Goal: Information Seeking & Learning: Learn about a topic

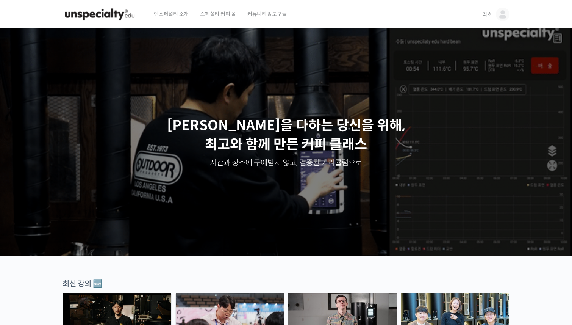
click at [487, 13] on span "리흐" at bounding box center [487, 14] width 10 height 7
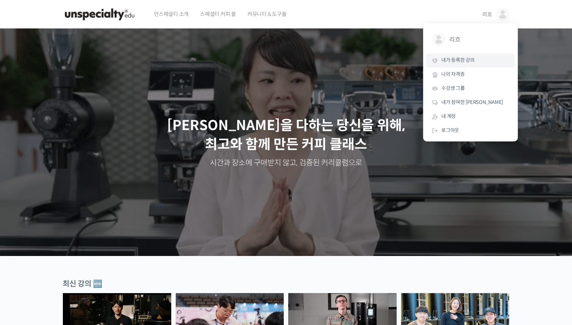
click at [459, 56] on link "내가 등록한 강의" at bounding box center [470, 60] width 89 height 14
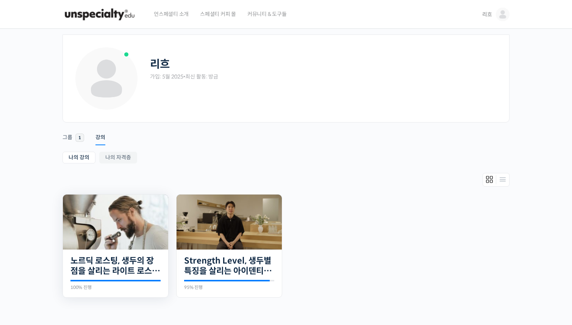
click at [135, 214] on img at bounding box center [115, 221] width 105 height 55
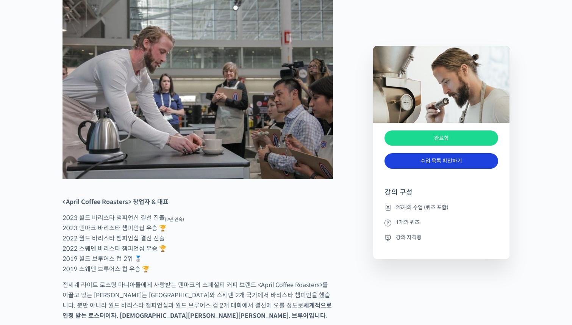
click at [424, 163] on link "수업 목록 확인하기" at bounding box center [442, 161] width 114 height 16
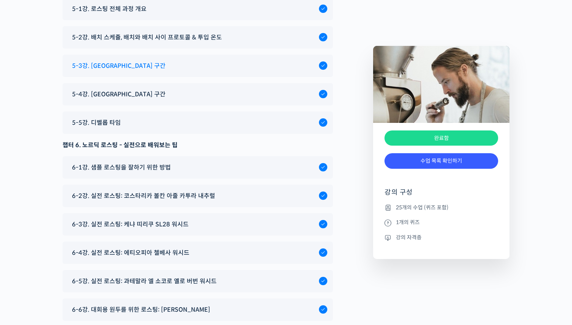
scroll to position [4500, 0]
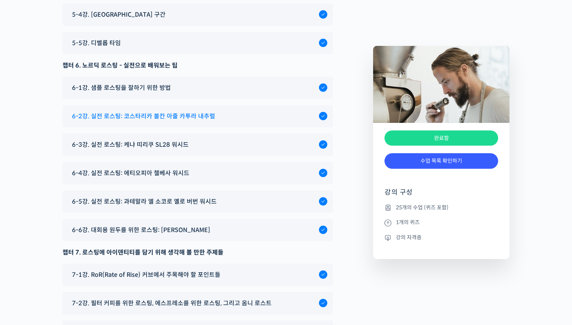
click at [172, 111] on span "6-2강. 실전 로스팅: 코스타리카 볼칸 아줄 카투라 내추럴" at bounding box center [143, 116] width 143 height 10
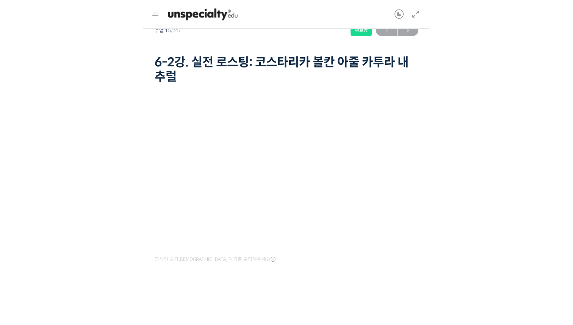
scroll to position [471, 0]
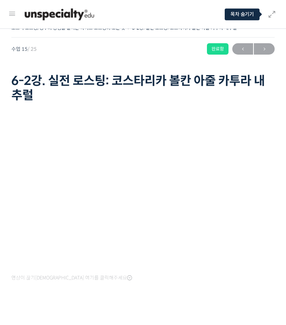
click at [277, 9] on link at bounding box center [270, 14] width 13 height 29
click at [275, 13] on icon at bounding box center [272, 14] width 9 height 9
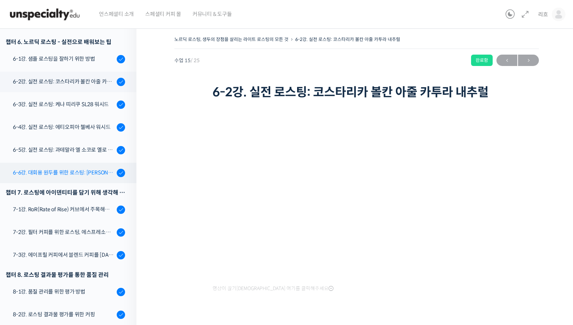
scroll to position [436, 0]
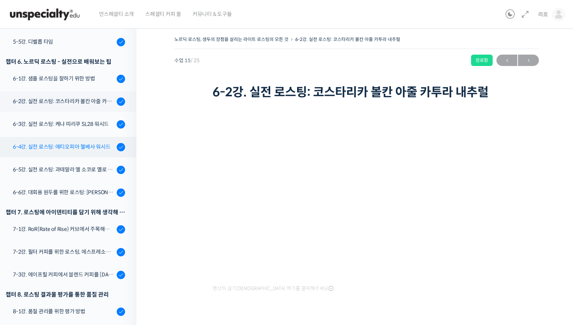
click at [88, 150] on div "6-4강. 실전 로스팅: 에티오피아 첼베사 워시드" at bounding box center [64, 146] width 102 height 8
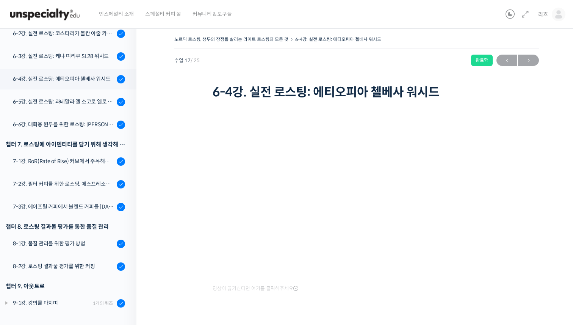
scroll to position [471, 0]
